Goal: Information Seeking & Learning: Learn about a topic

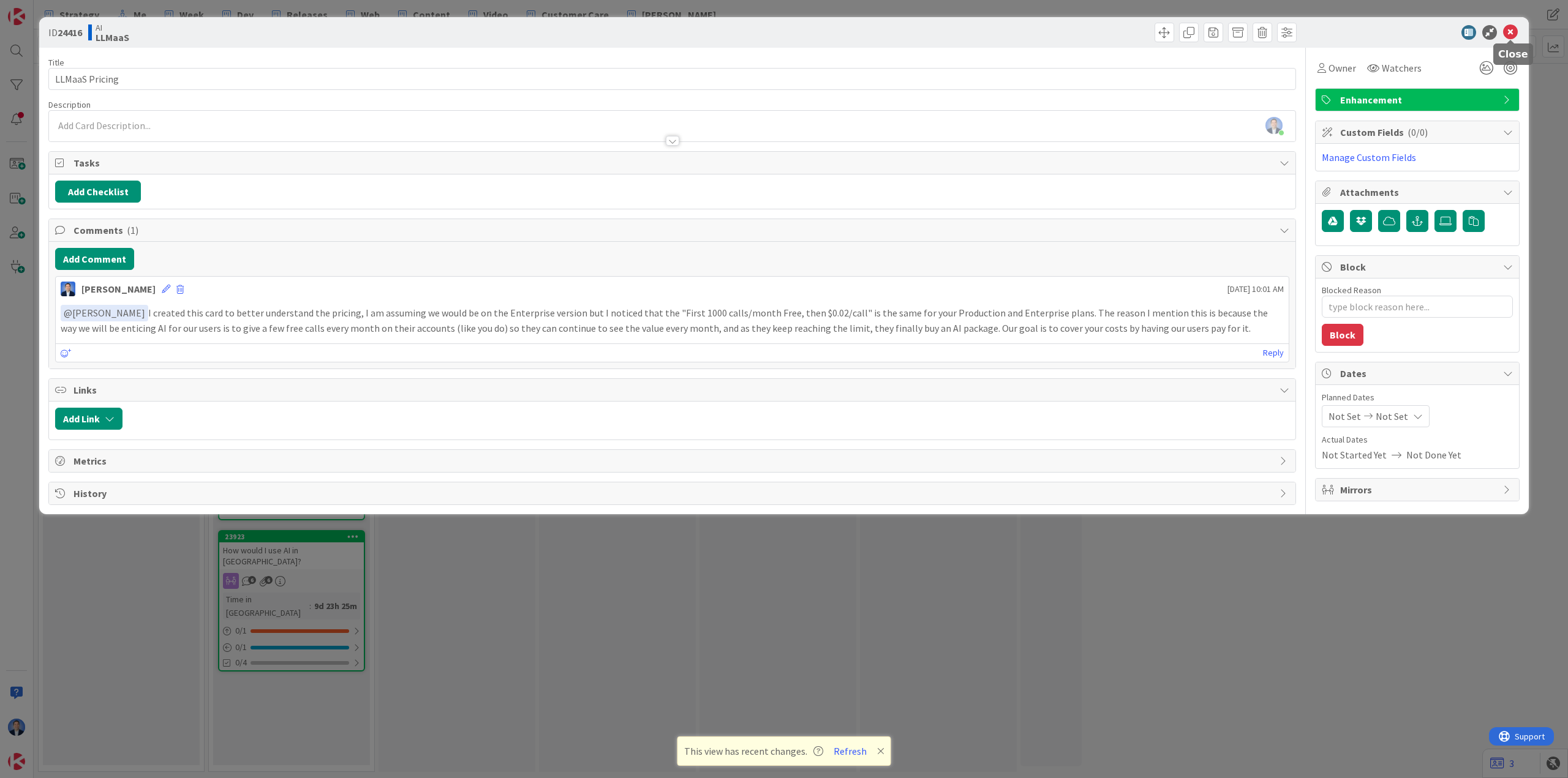
click at [1508, 35] on icon at bounding box center [1510, 32] width 15 height 15
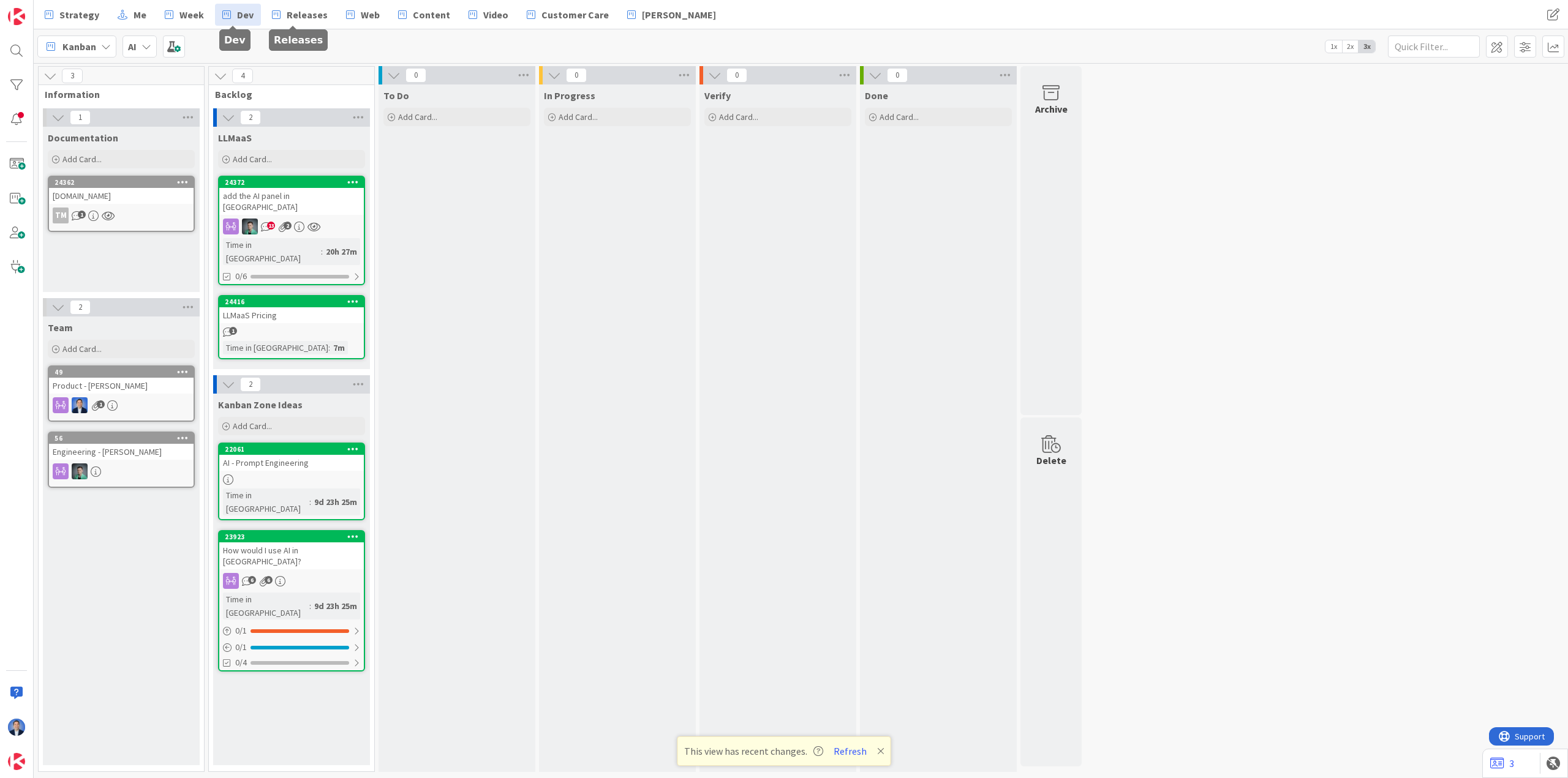
click at [244, 16] on span "Dev" at bounding box center [245, 15] width 17 height 15
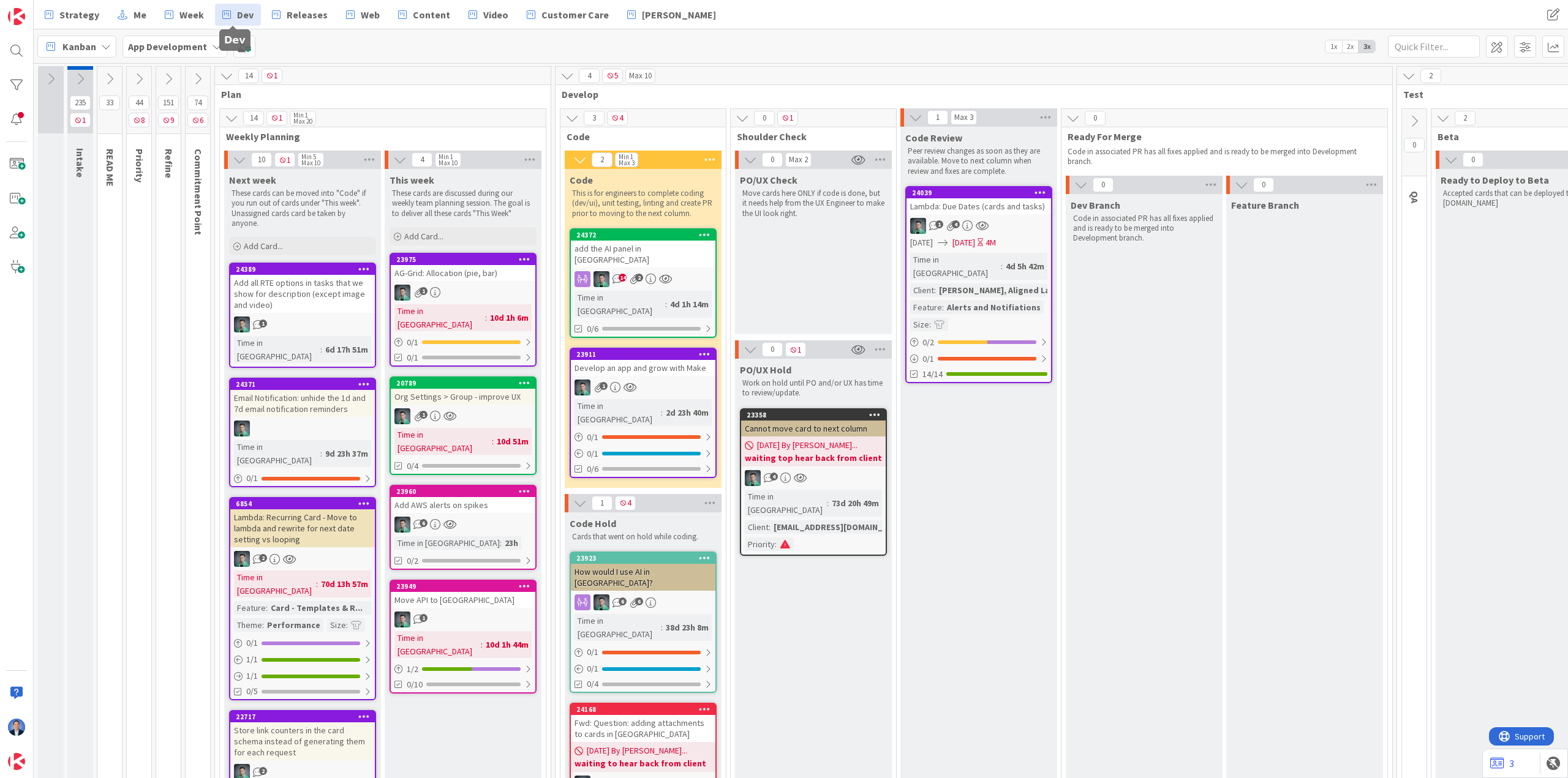
click at [645, 360] on div "Develop an app and grow with Make" at bounding box center [643, 368] width 145 height 16
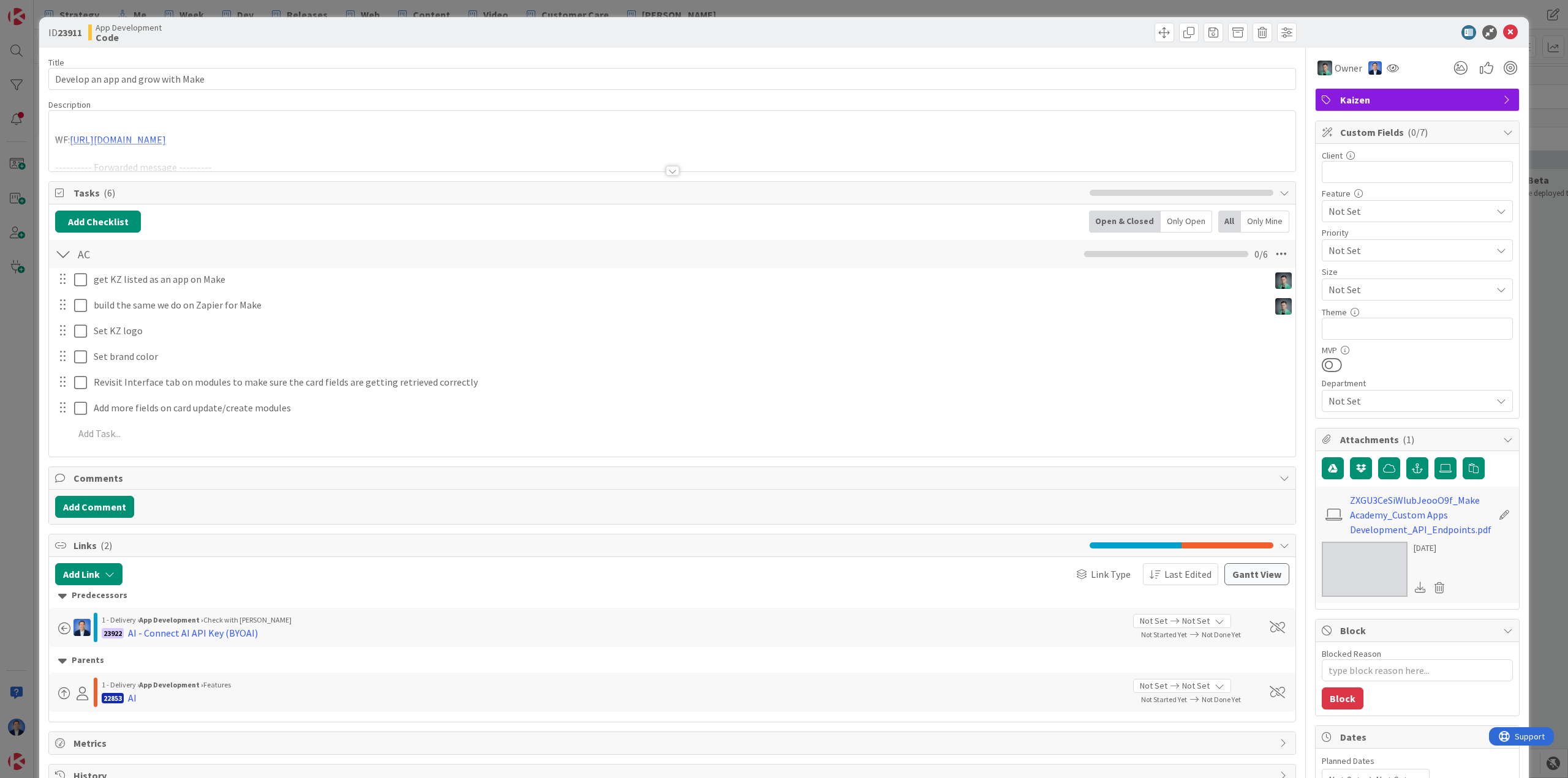
type textarea "x"
click at [870, 125] on div "WF: https://docs.google.com/presentation/d/1TmmebgCoGaKb8o4miJyY9kDi9CJTu8izCFg…" at bounding box center [672, 140] width 1246 height 60
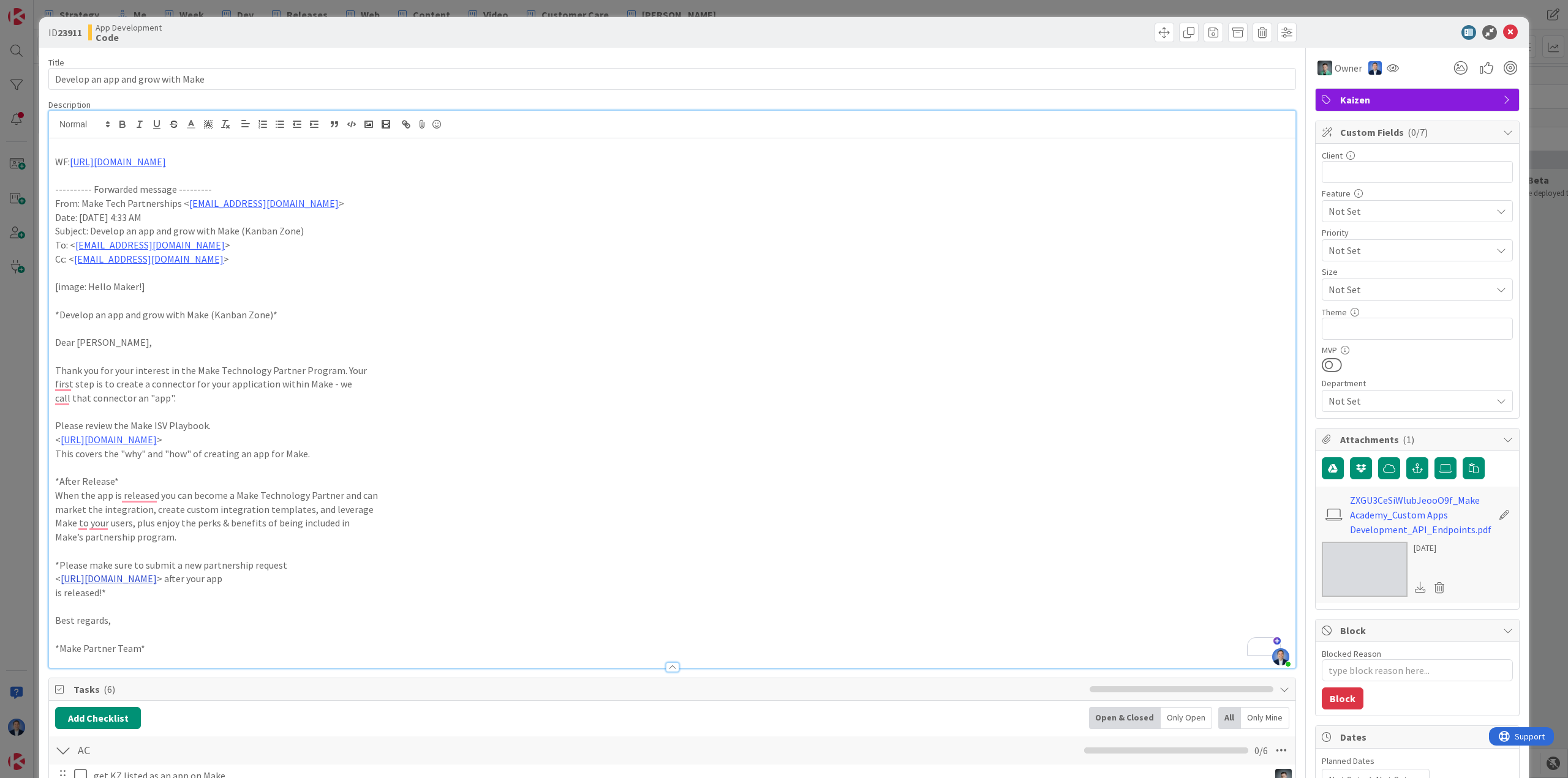
click at [157, 584] on link "https://www.make.com/en/become-a-partner?type=technology" at bounding box center [109, 578] width 97 height 12
click at [188, 602] on link "https://www.make.com/en/become-a-partner?type=technology" at bounding box center [160, 602] width 84 height 16
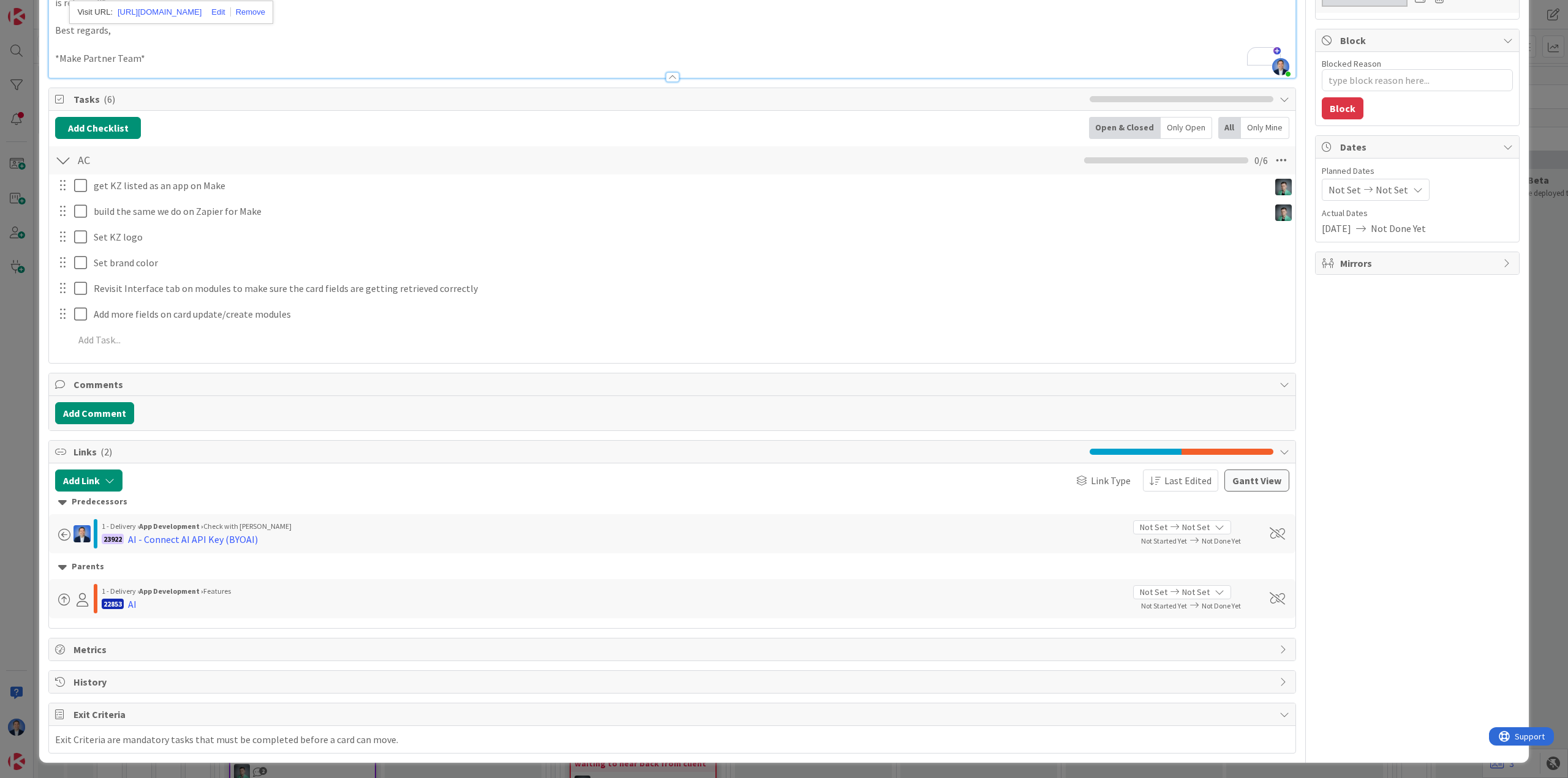
scroll to position [592, 0]
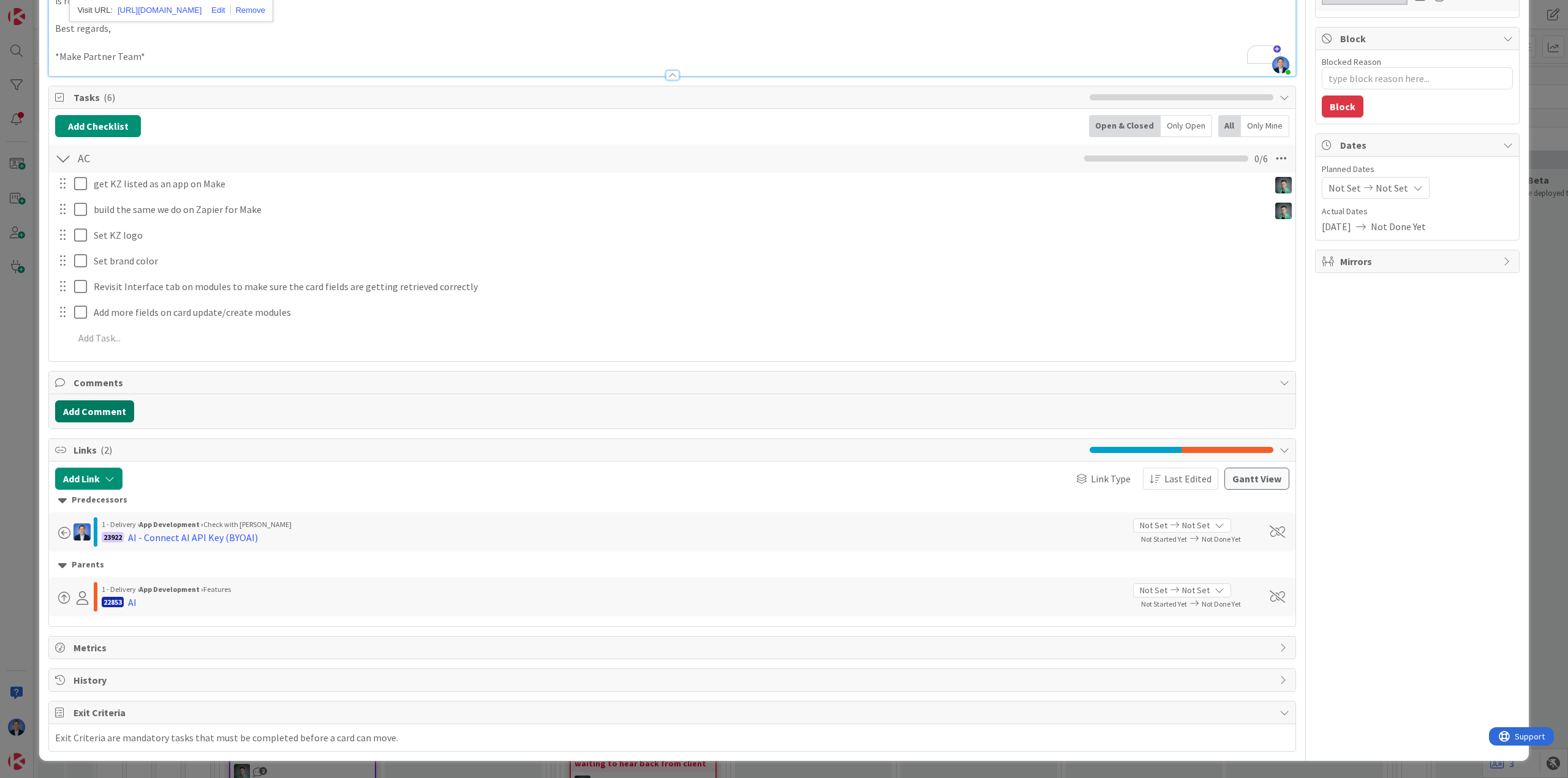
click at [95, 411] on button "Add Comment" at bounding box center [94, 411] width 79 height 22
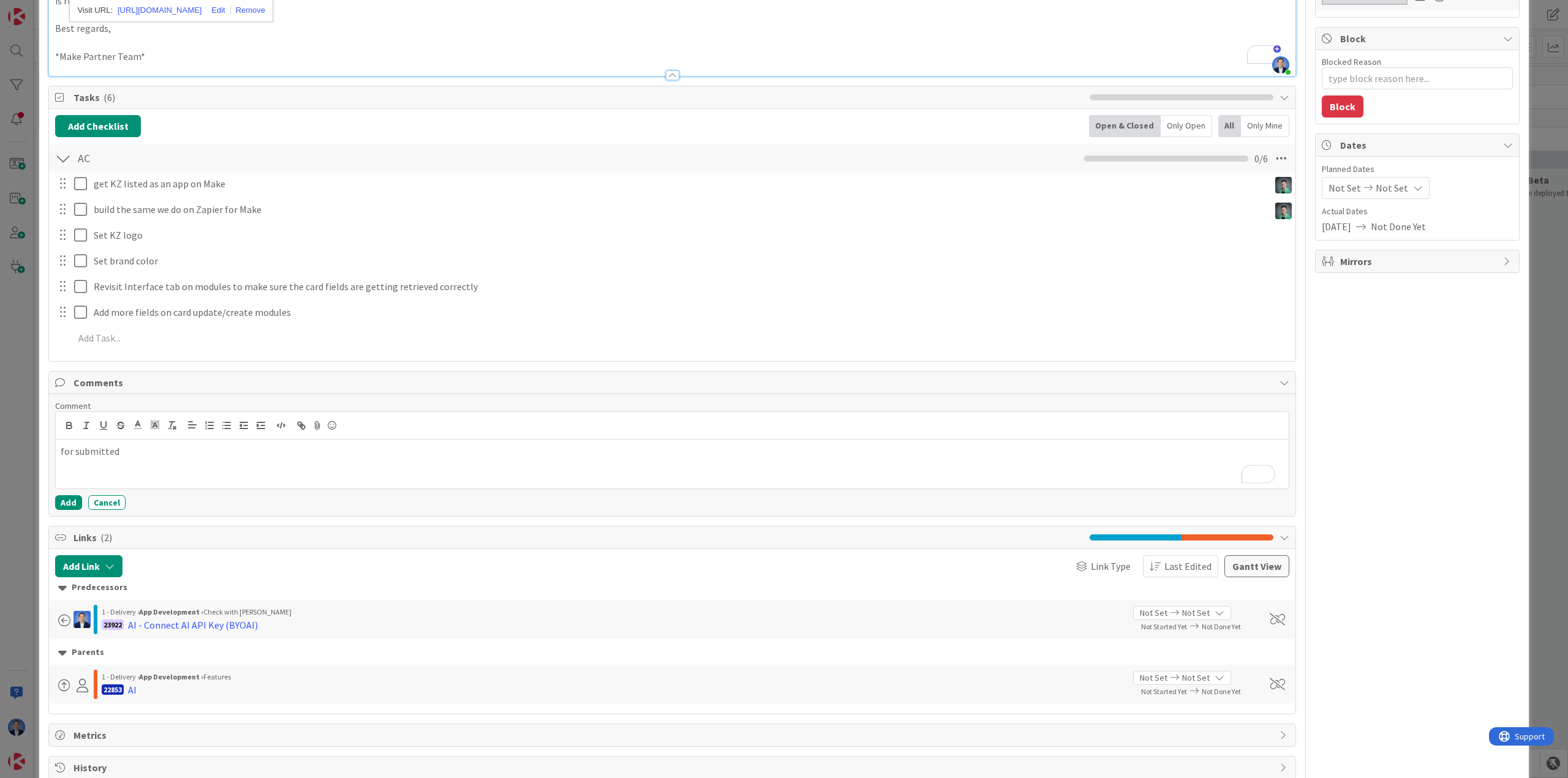
scroll to position [225, 0]
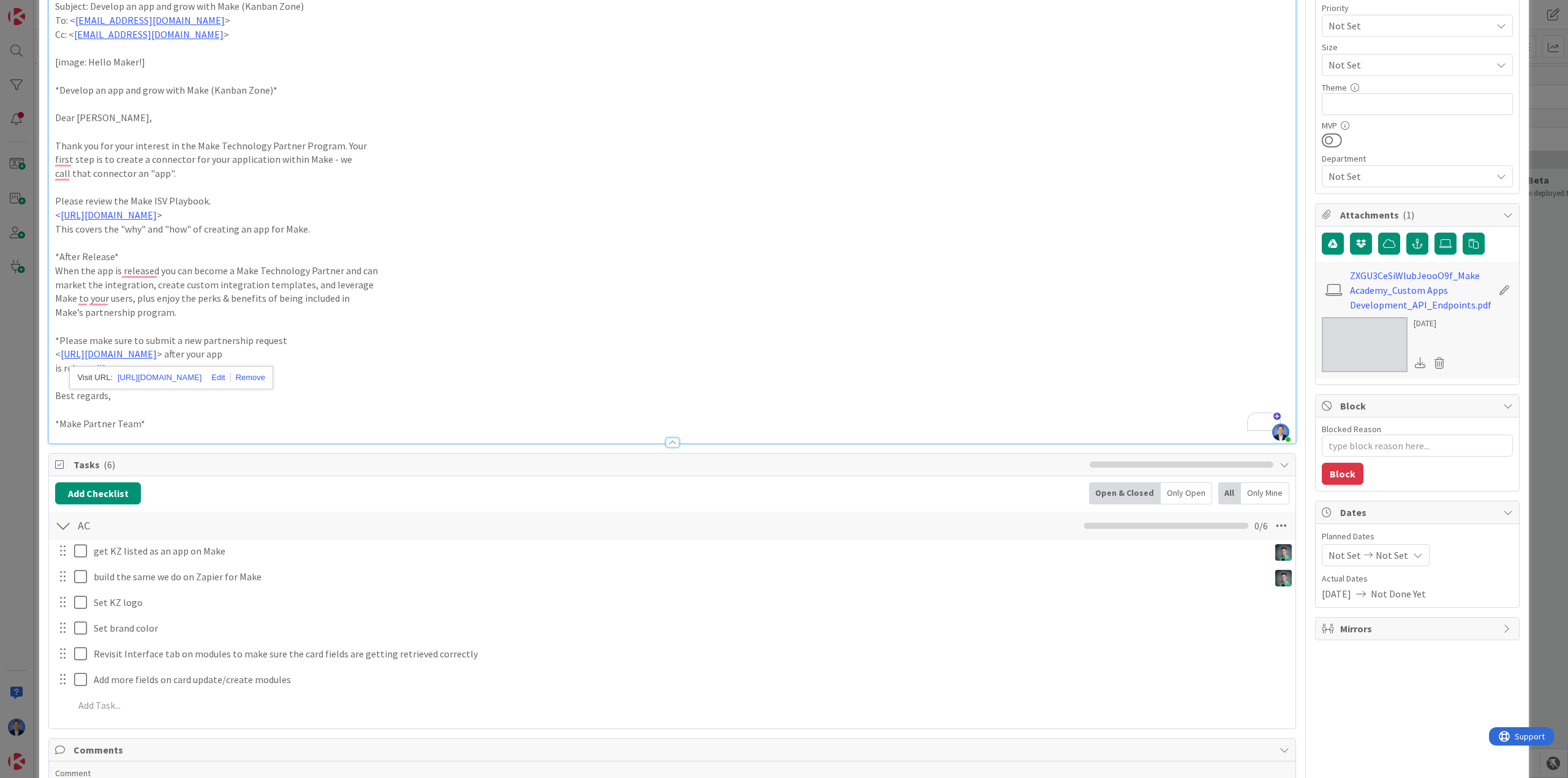
click at [488, 308] on p "Make’s partnership program." at bounding box center [671, 312] width 1234 height 14
drag, startPoint x: 405, startPoint y: 356, endPoint x: 57, endPoint y: 356, distance: 348.0
click at [57, 356] on p "< https://www.make.com/en/become-a-partner?type=technology > after your app" at bounding box center [671, 354] width 1234 height 14
copy p "< https://www.make.com/en/become-a-partner?type=technology > after your app"
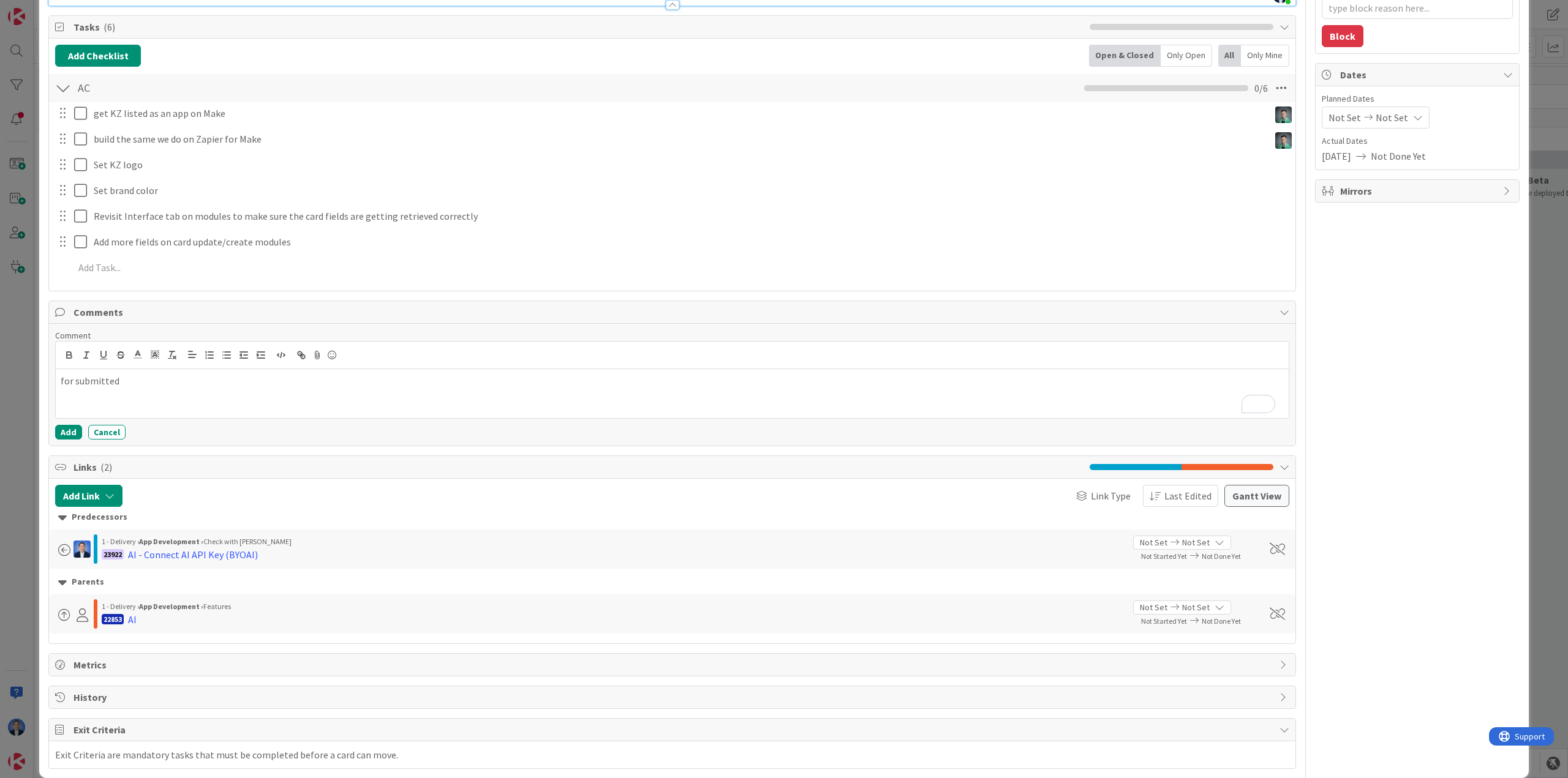
scroll to position [680, 0]
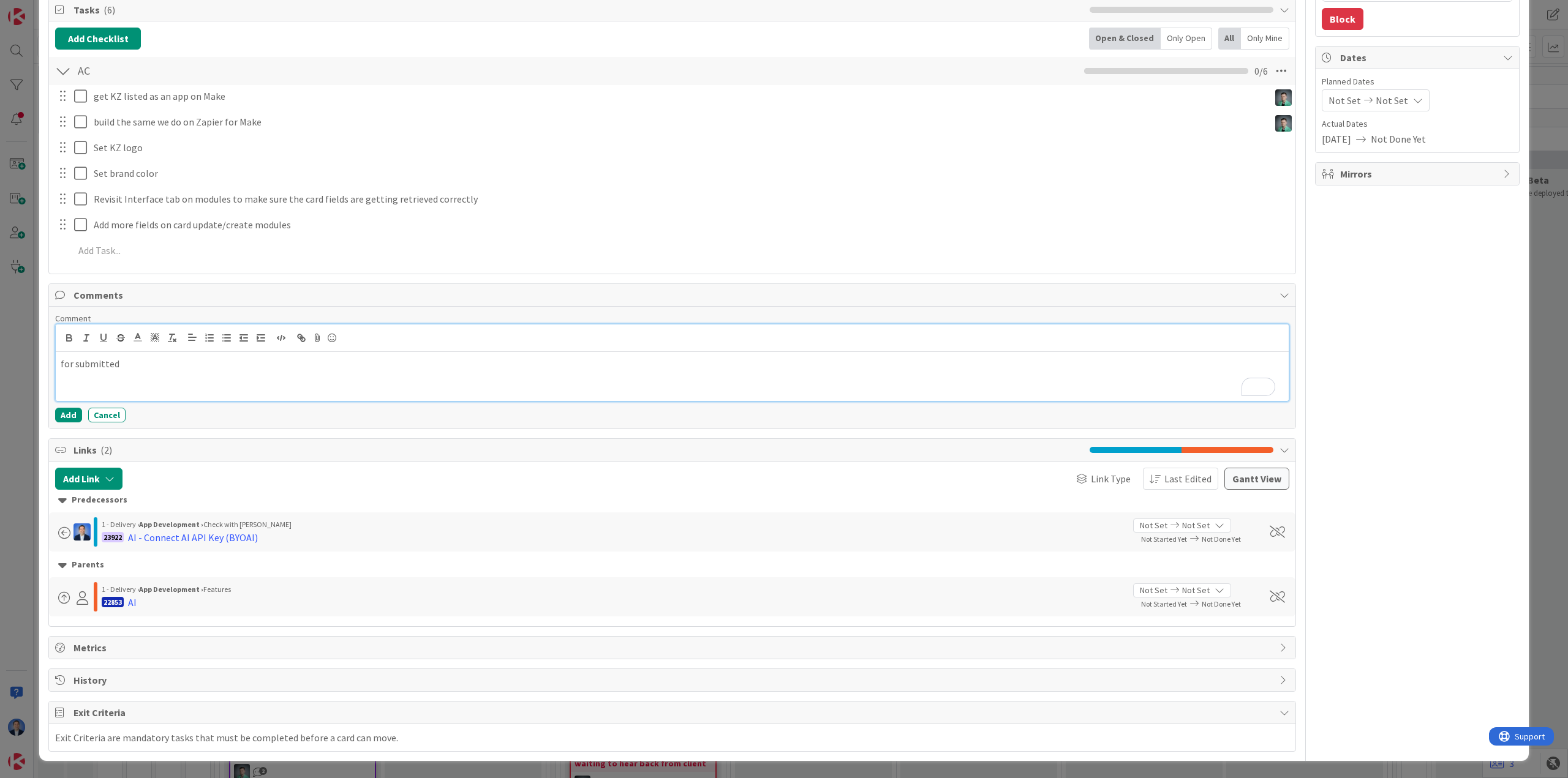
click at [179, 370] on p "for submitted" at bounding box center [671, 364] width 1223 height 14
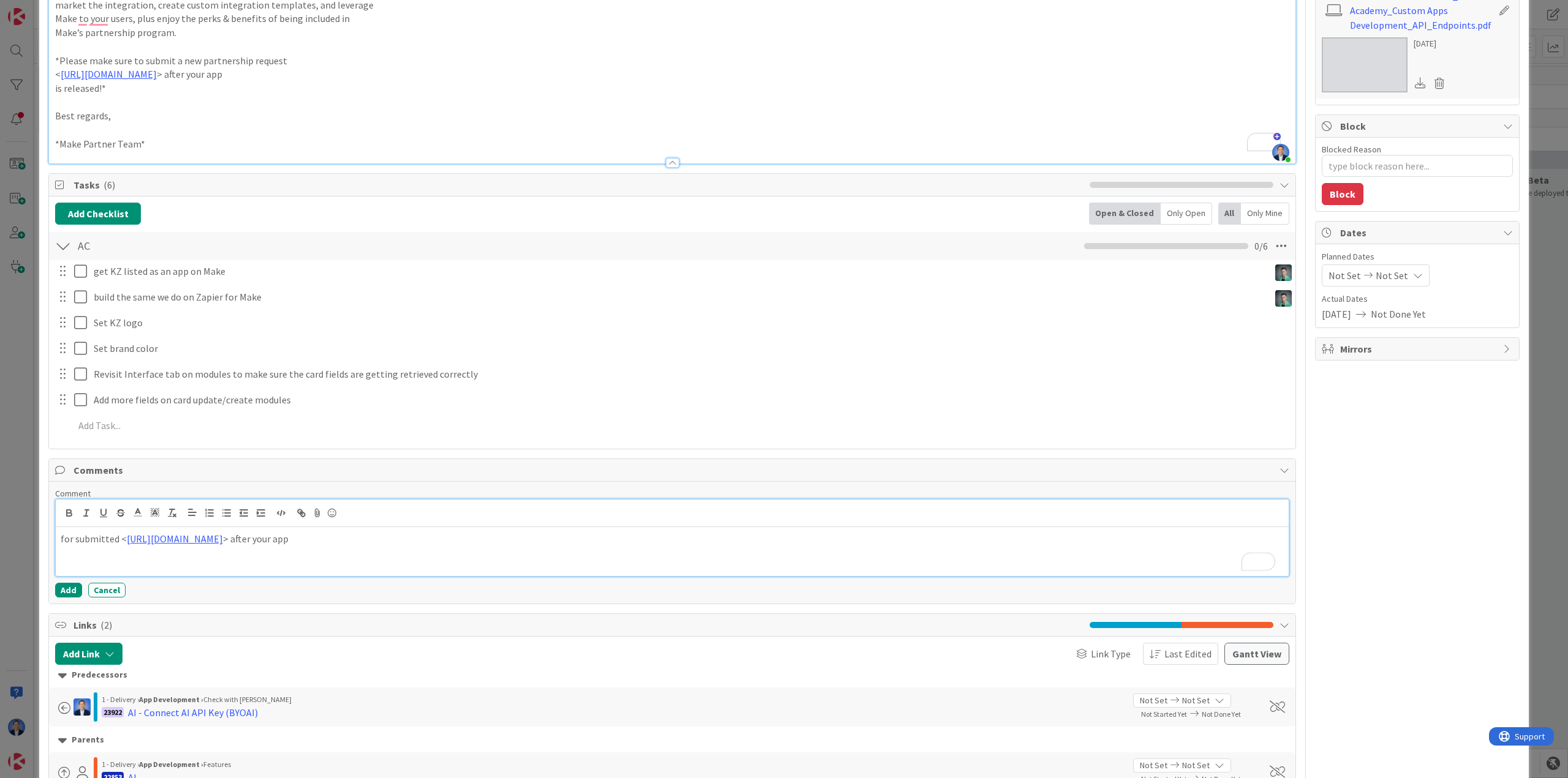
scroll to position [373, 0]
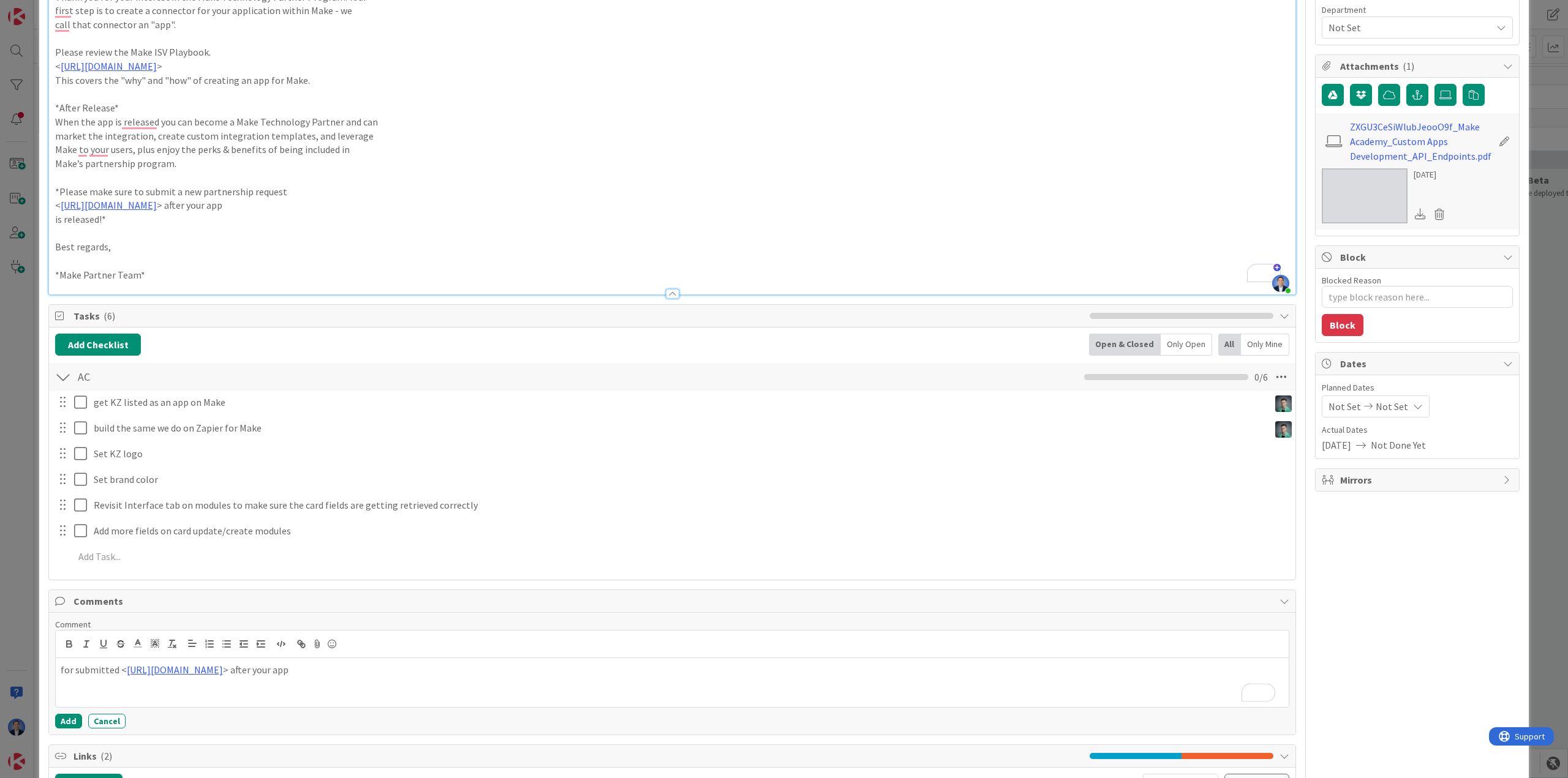
click at [411, 208] on p "< https://www.make.com/en/become-a-partner?type=technology > after your app" at bounding box center [671, 205] width 1234 height 14
drag, startPoint x: 110, startPoint y: 215, endPoint x: 55, endPoint y: 190, distance: 60.4
click at [55, 190] on div "WF: https://docs.google.com/presentation/d/1TmmebgCoGaKb8o4miJyY9kDi9CJTu8izCFg…" at bounding box center [672, 30] width 1246 height 530
copy div "*Please make sure to submit a new partnership request < https://www.make.com/en…"
drag, startPoint x: 473, startPoint y: 673, endPoint x: 392, endPoint y: 677, distance: 81.1
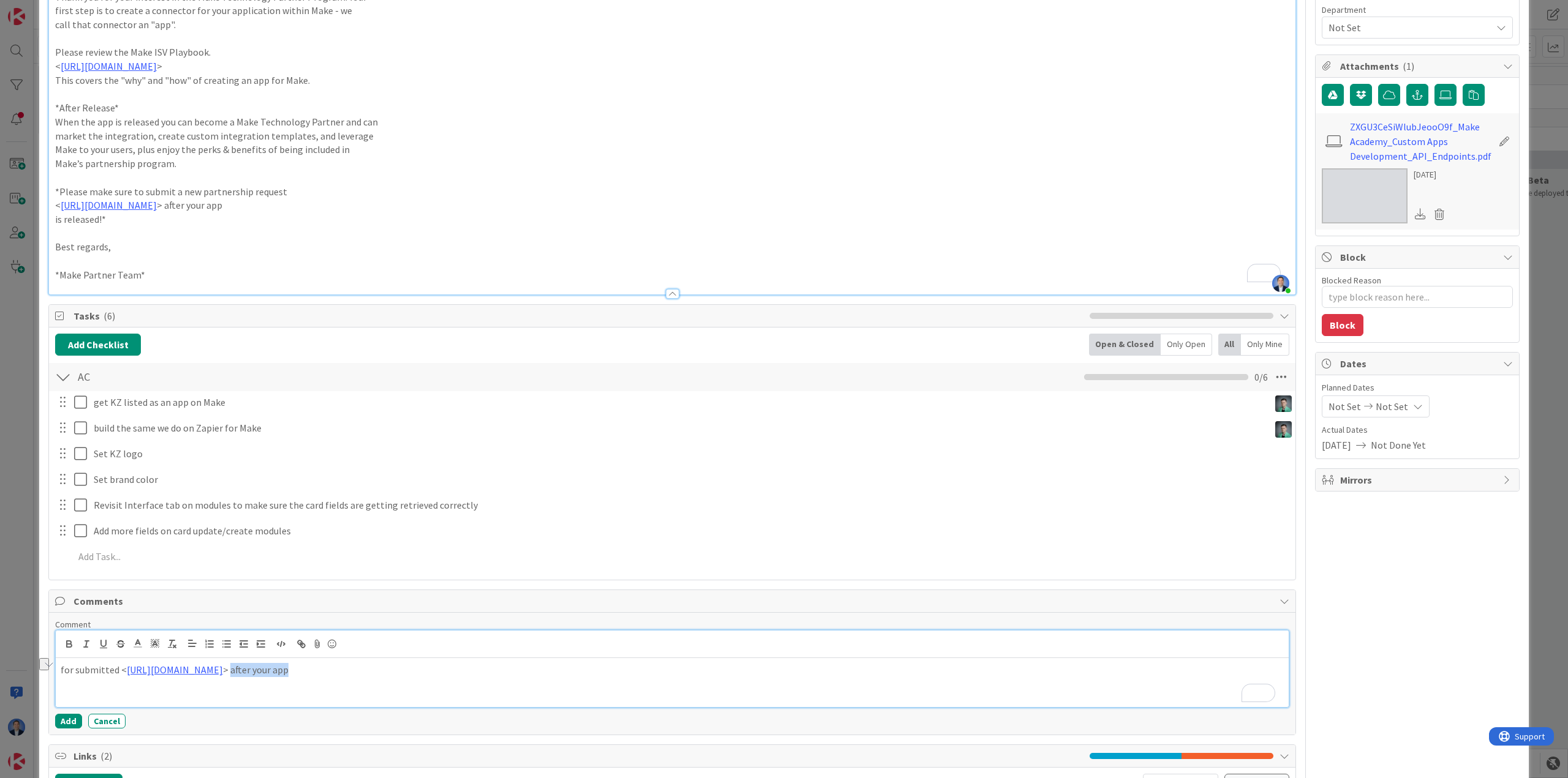
click at [392, 677] on p "for submitted < https://www.make.com/en/become-a-partner?type=technology > afte…" at bounding box center [671, 669] width 1223 height 14
click at [73, 720] on button "Add" at bounding box center [68, 721] width 27 height 15
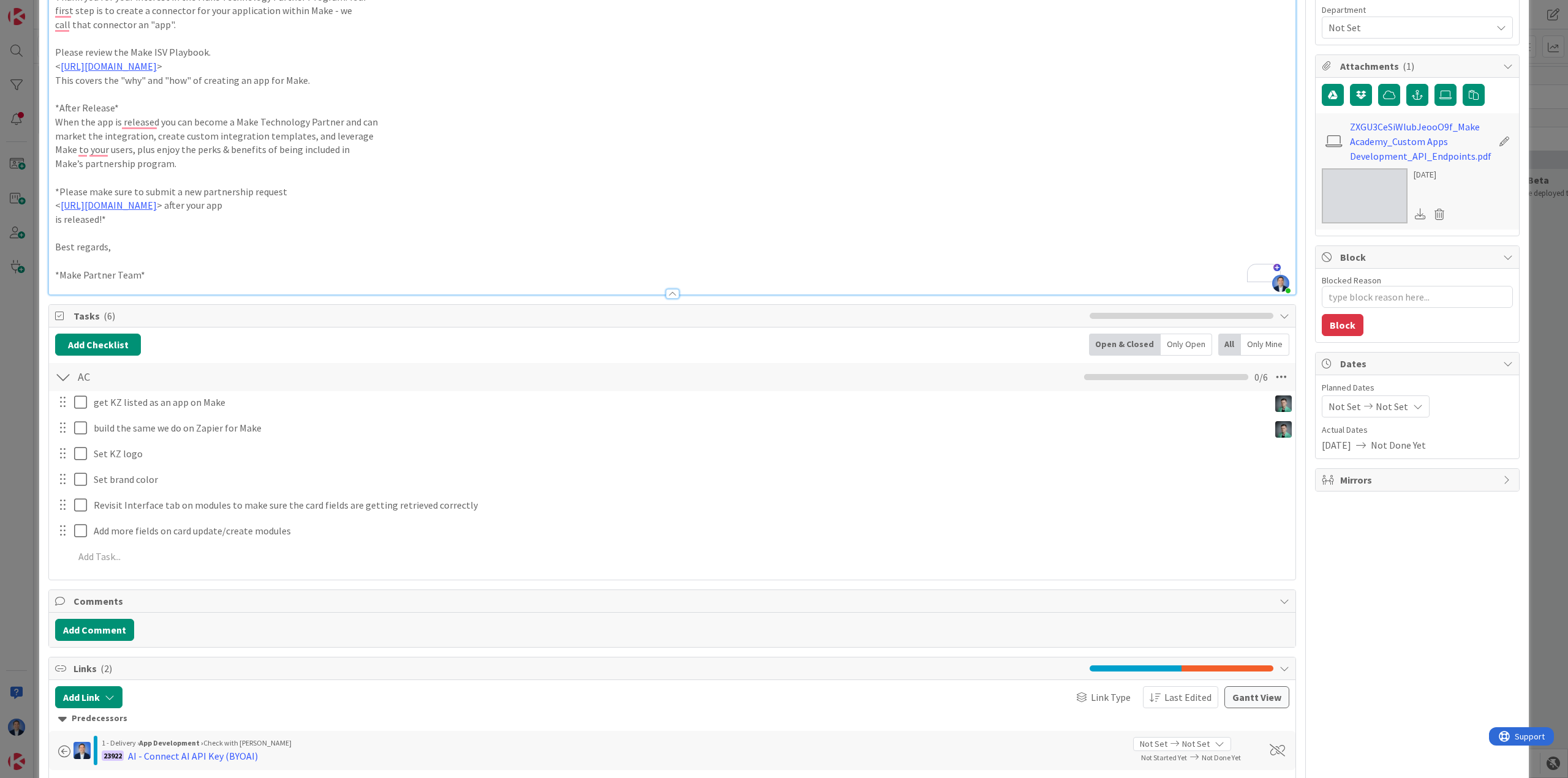
type textarea "x"
click at [28, 191] on div "ID 23911 App Development Code Title 33 / 128 Develop an app and grow with Make …" at bounding box center [784, 389] width 1568 height 778
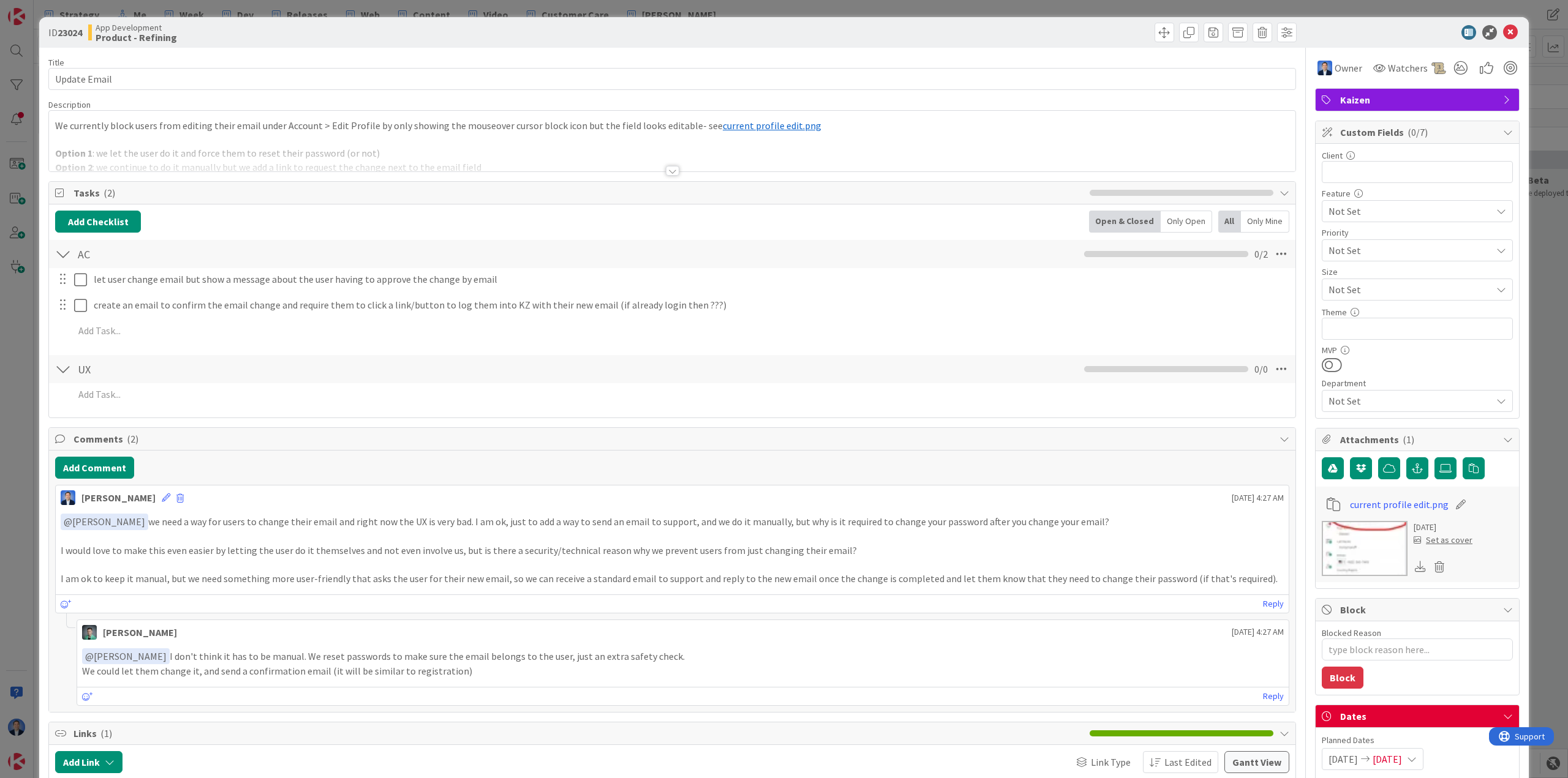
click at [305, 137] on p at bounding box center [671, 139] width 1234 height 14
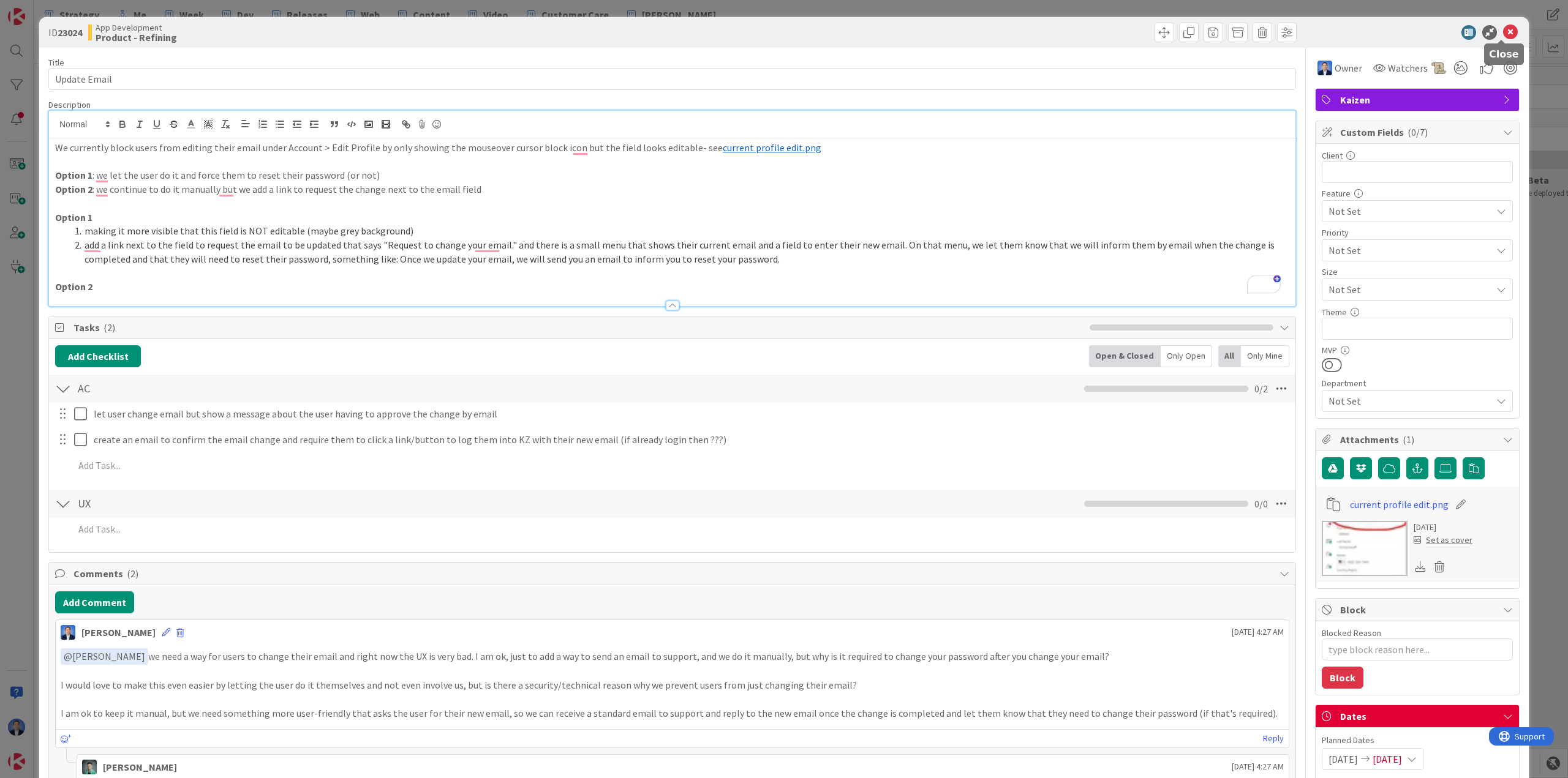
click at [1505, 32] on icon at bounding box center [1510, 32] width 15 height 15
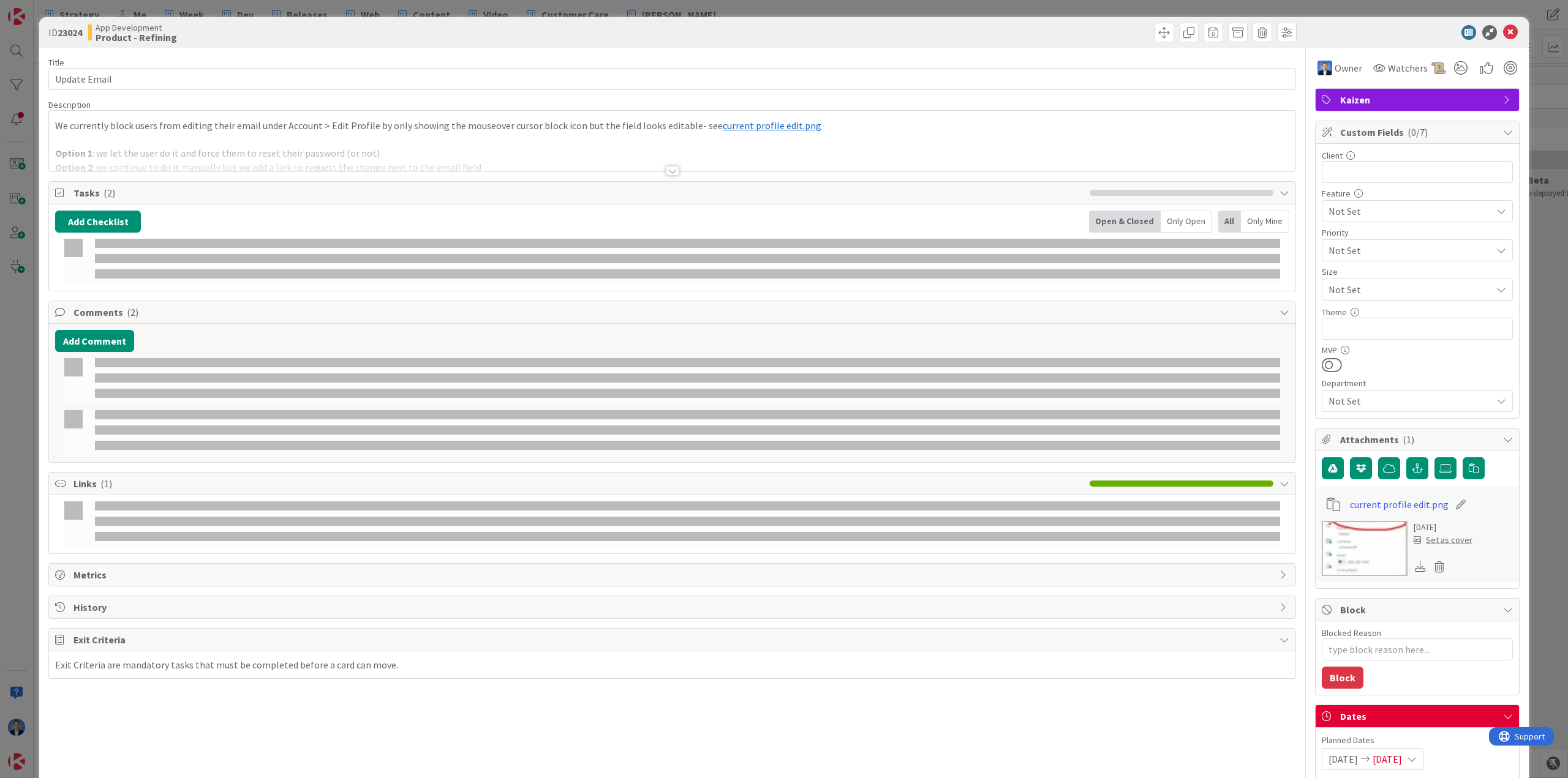
type textarea "x"
